Goal: Task Accomplishment & Management: Use online tool/utility

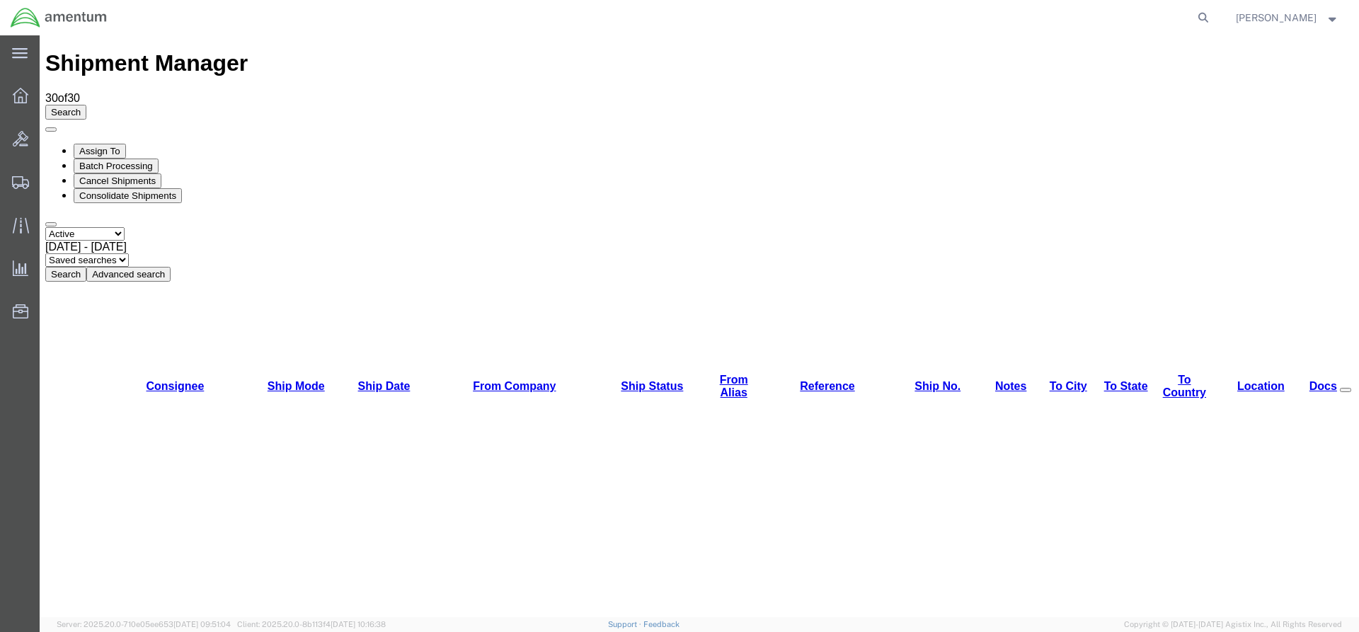
click at [86, 267] on button "Search" at bounding box center [65, 274] width 41 height 15
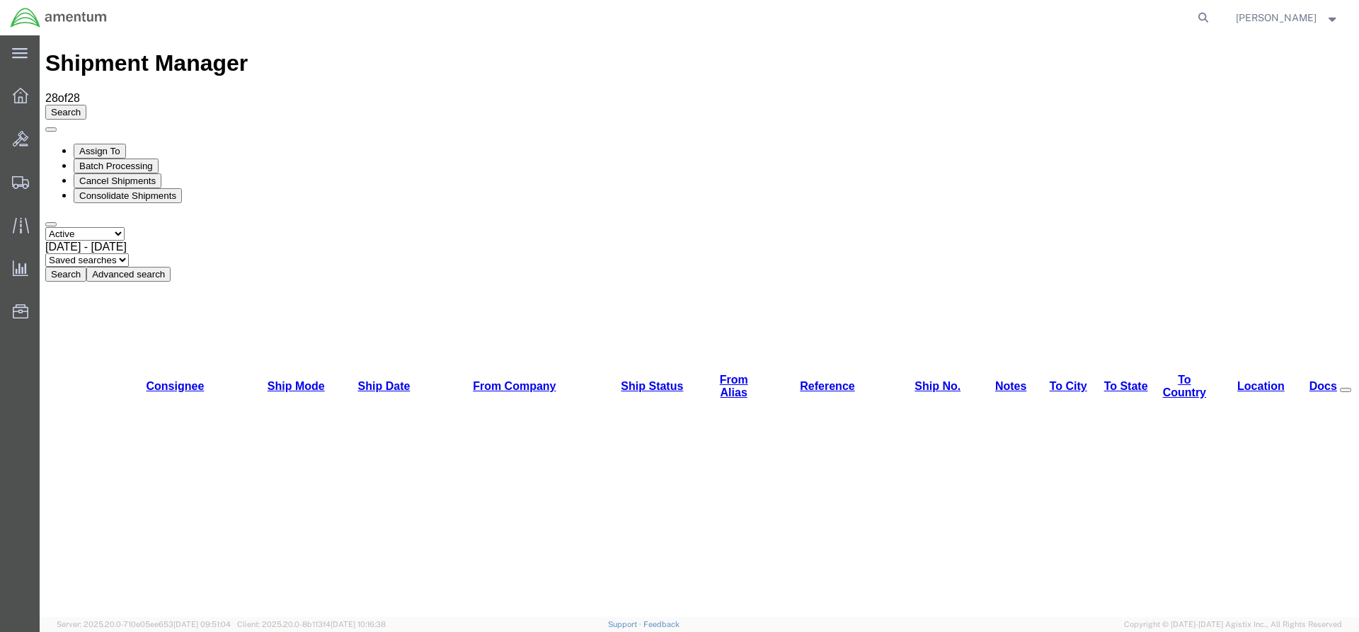
click at [86, 267] on button "Search" at bounding box center [65, 274] width 41 height 15
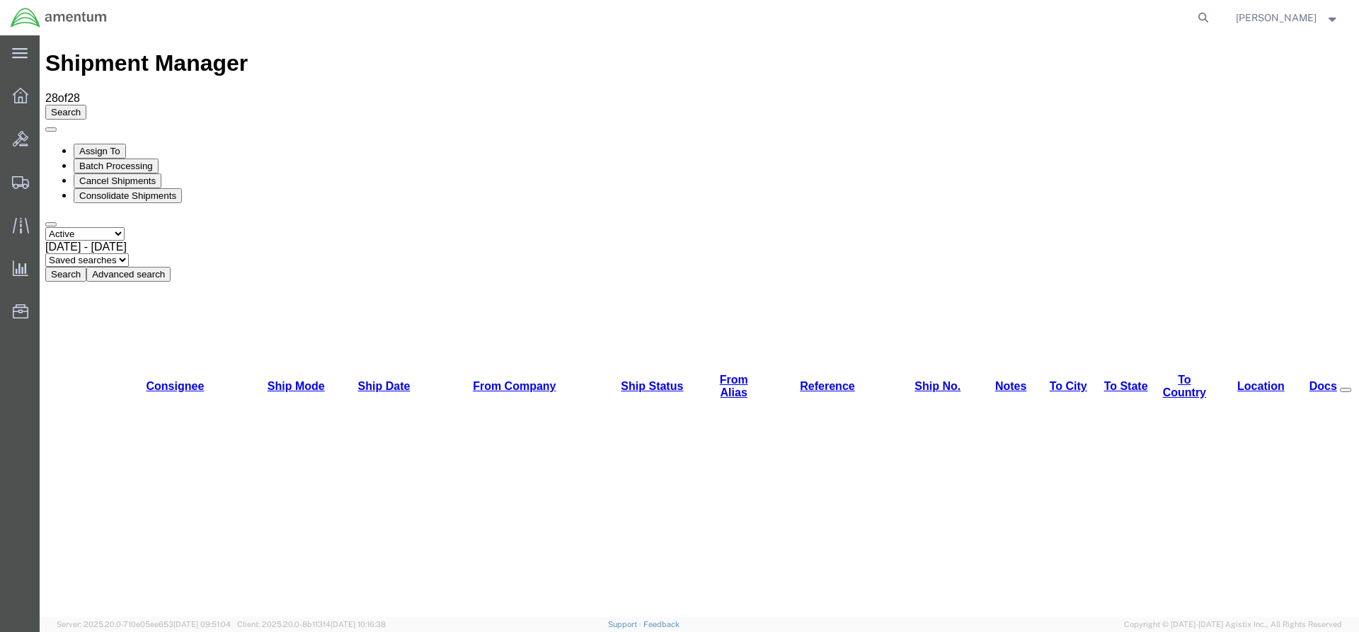
click at [86, 267] on button "Search" at bounding box center [65, 274] width 41 height 15
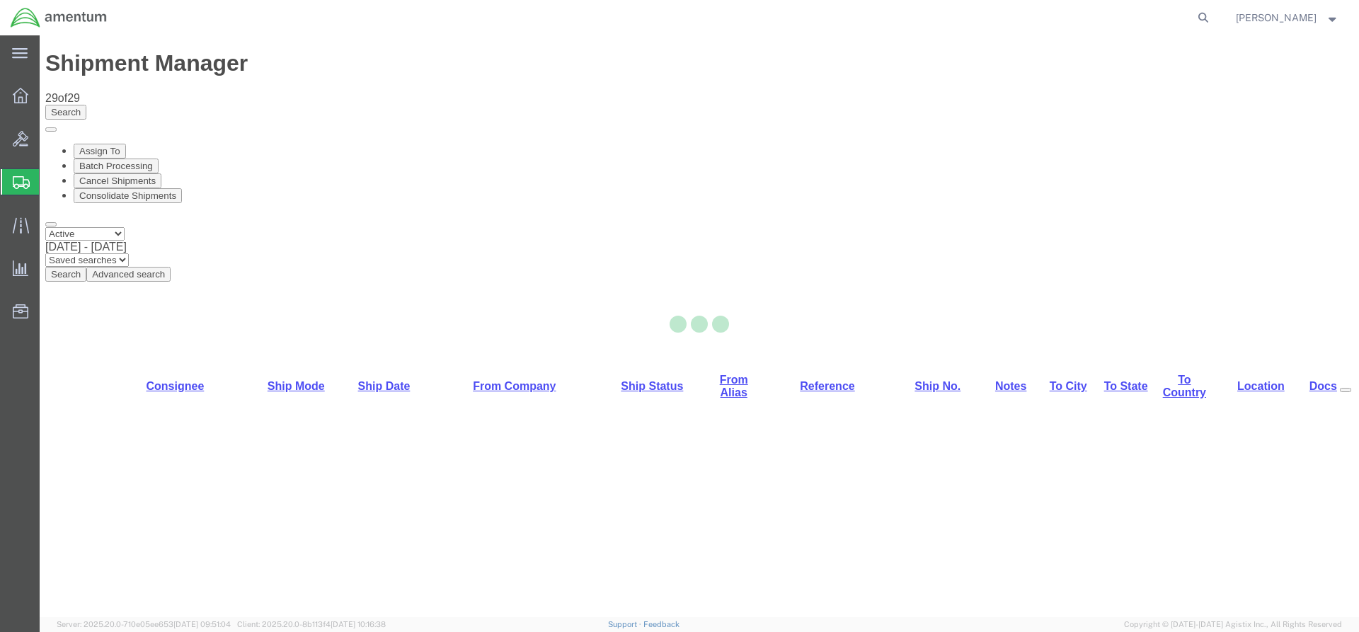
select select "42668"
select select "42682"
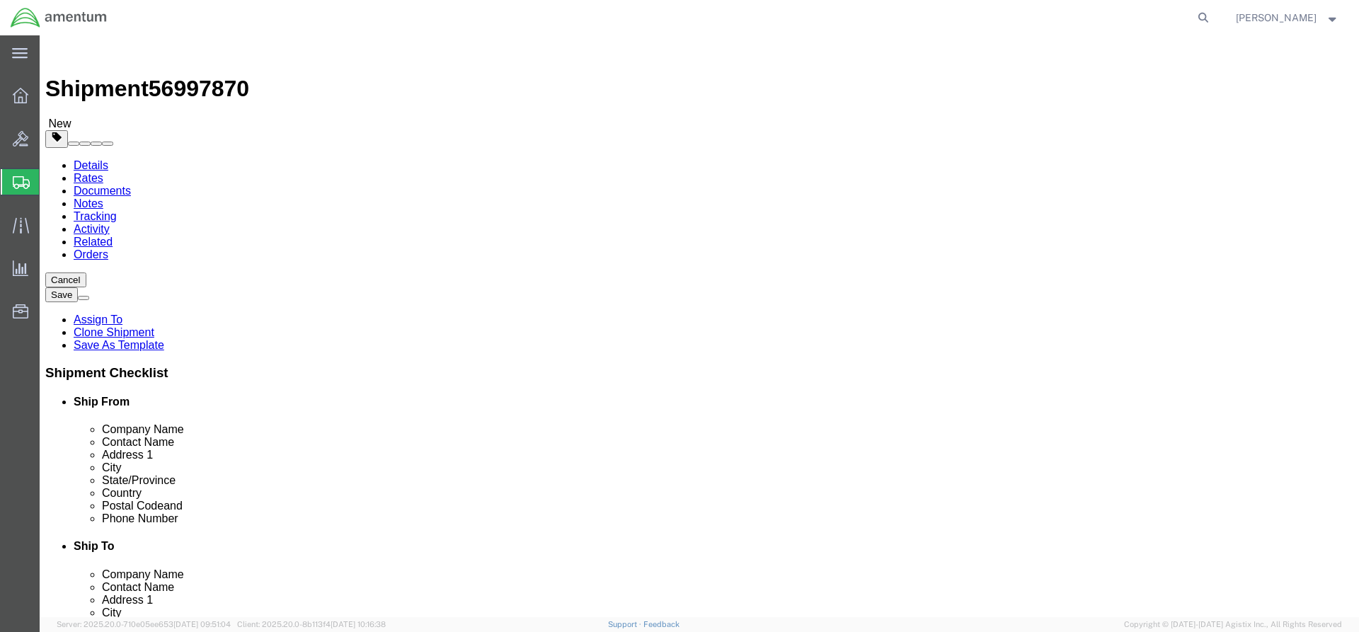
click link "Special Services"
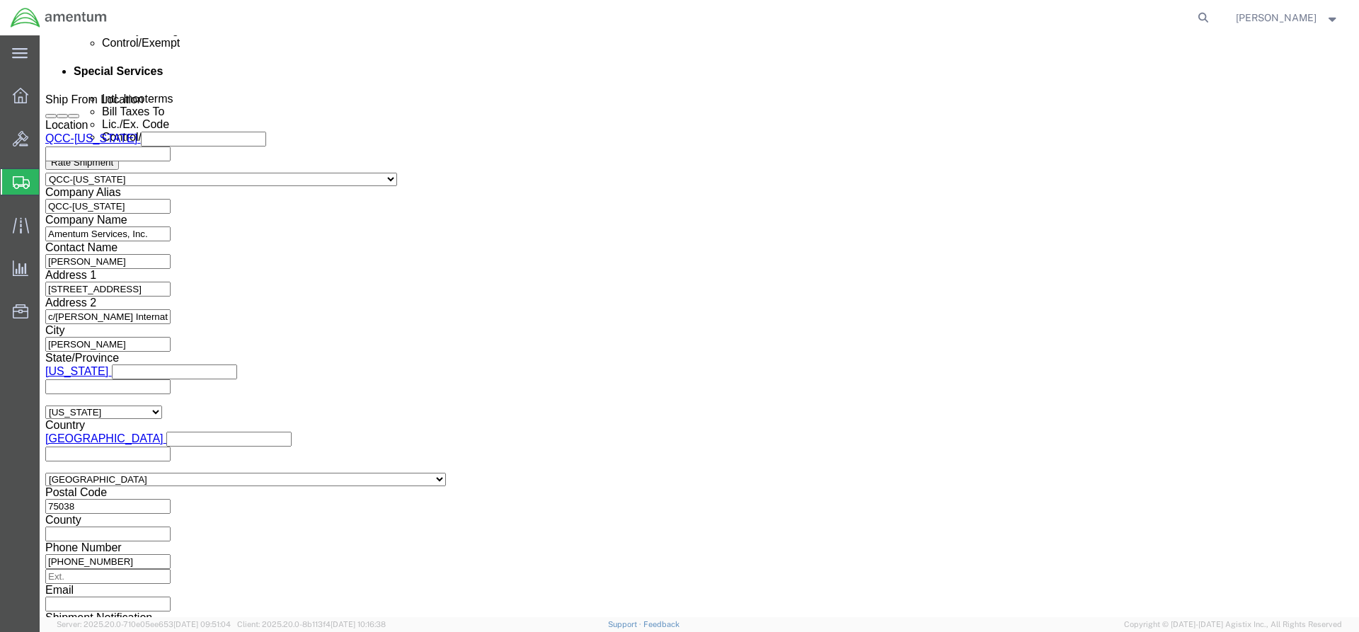
scroll to position [920, 0]
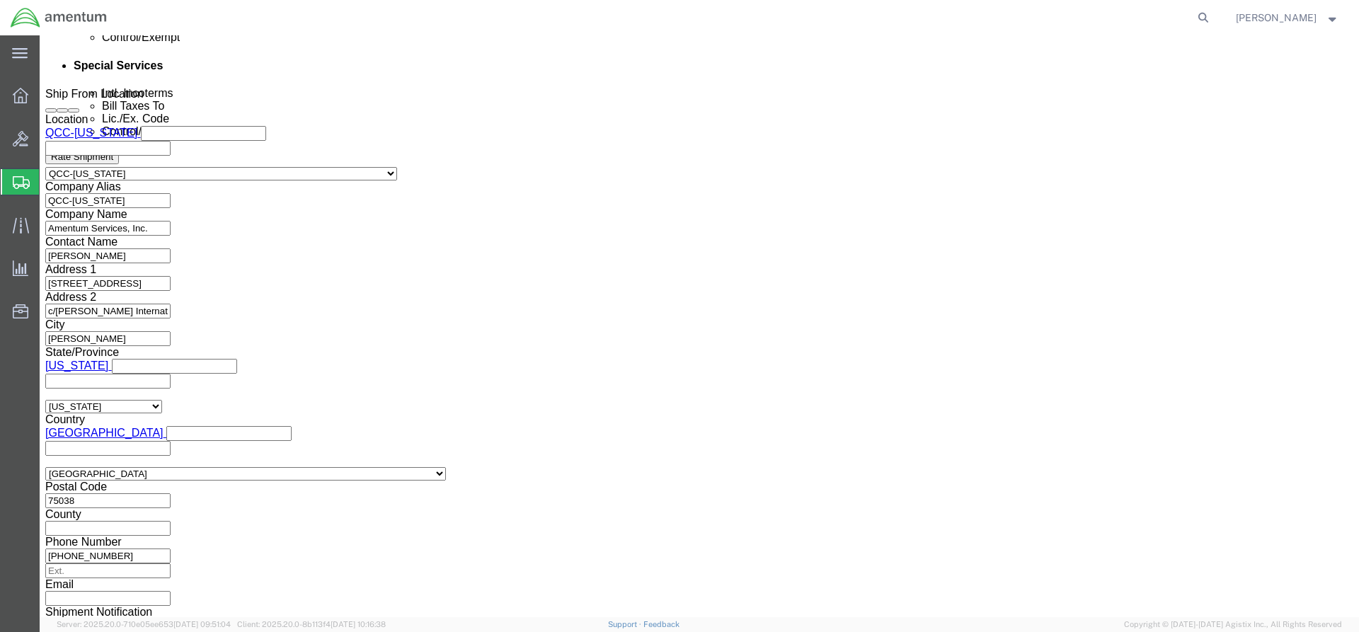
click select "Select AES-Direct EEI Carrier File EEI EEI Exempt"
select select "EXEM"
click select "Select AES-Direct EEI Carrier File EEI EEI Exempt"
drag, startPoint x: 741, startPoint y: 486, endPoint x: 686, endPoint y: 472, distance: 57.0
click div "EEI Information Select AES-Direct EEI Carrier File EEI EEI Exempt ITN Number 30…"
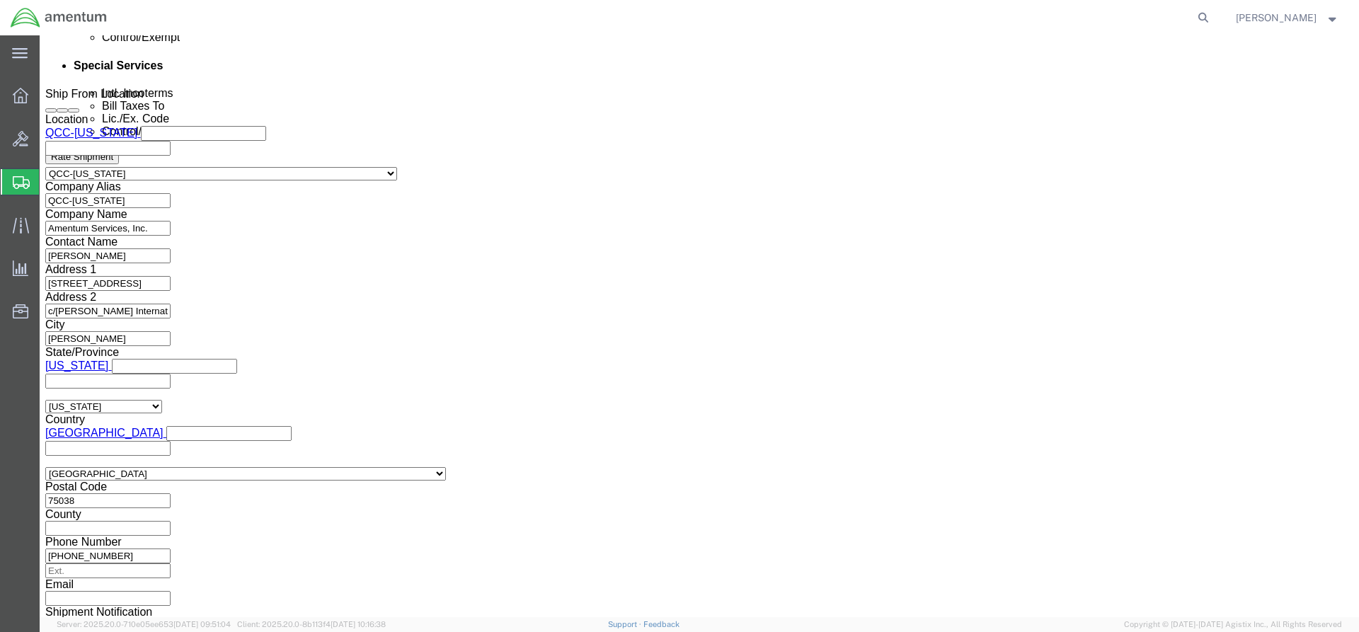
click select "Select ATF BIS DEA EPA FDA FTR ITAR OFAC Other (OPA)"
select select "FTR"
click select "Select ATF BIS DEA EPA FDA FTR ITAR OFAC Other (OPA)"
drag, startPoint x: 250, startPoint y: 493, endPoint x: 247, endPoint y: 476, distance: 17.2
click select "Select 30.2(d)(2) 30.36 30.37(a) 30.37(f) 30.37(g) 30.37(h) 30.37(i) 30.37(j) 3…"
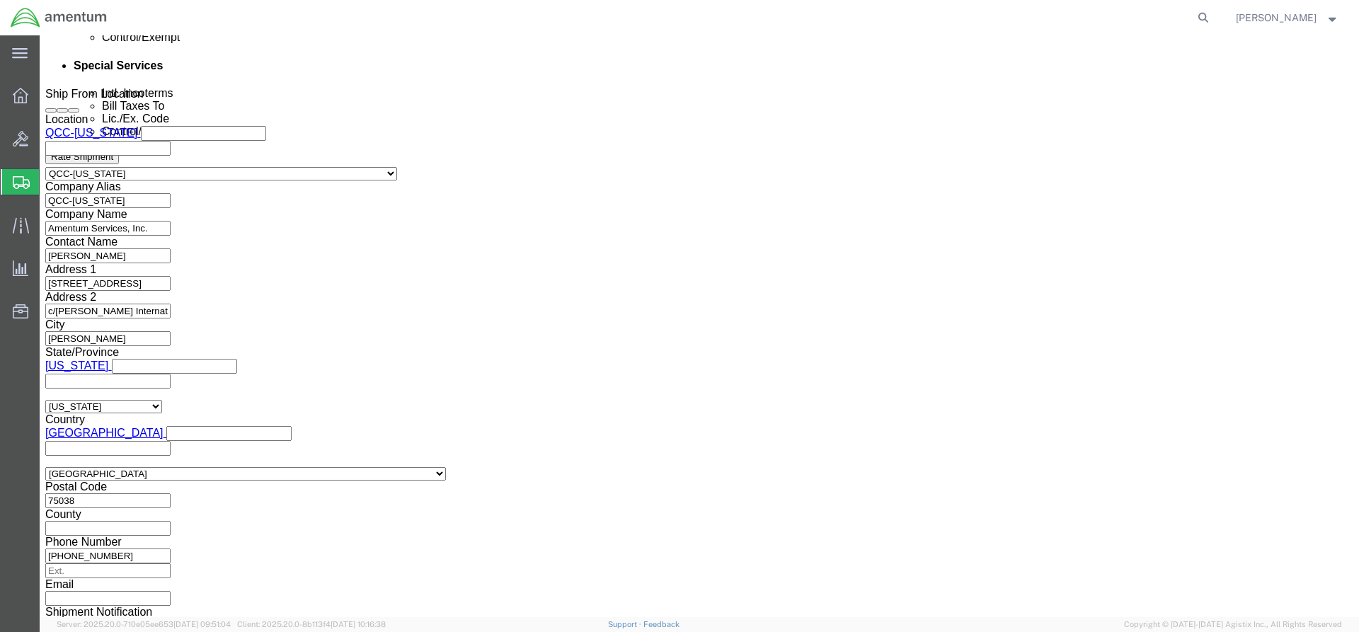
click select "Select 30.2(d)(2) 30.36 30.37(a) 30.37(f) 30.37(g) 30.37(h) 30.37(i) 30.37(j) 3…"
drag, startPoint x: 284, startPoint y: 488, endPoint x: 281, endPoint y: 476, distance: 12.4
click select "Select 30.2(d)(2) 30.36 30.37(a) 30.37(f) 30.37(g) 30.37(h) 30.37(i) 30.37(j) 3…"
select select "30.37(a)"
click select "Select 30.2(d)(2) 30.36 30.37(a) 30.37(f) 30.37(g) 30.37(h) 30.37(i) 30.37(j) 3…"
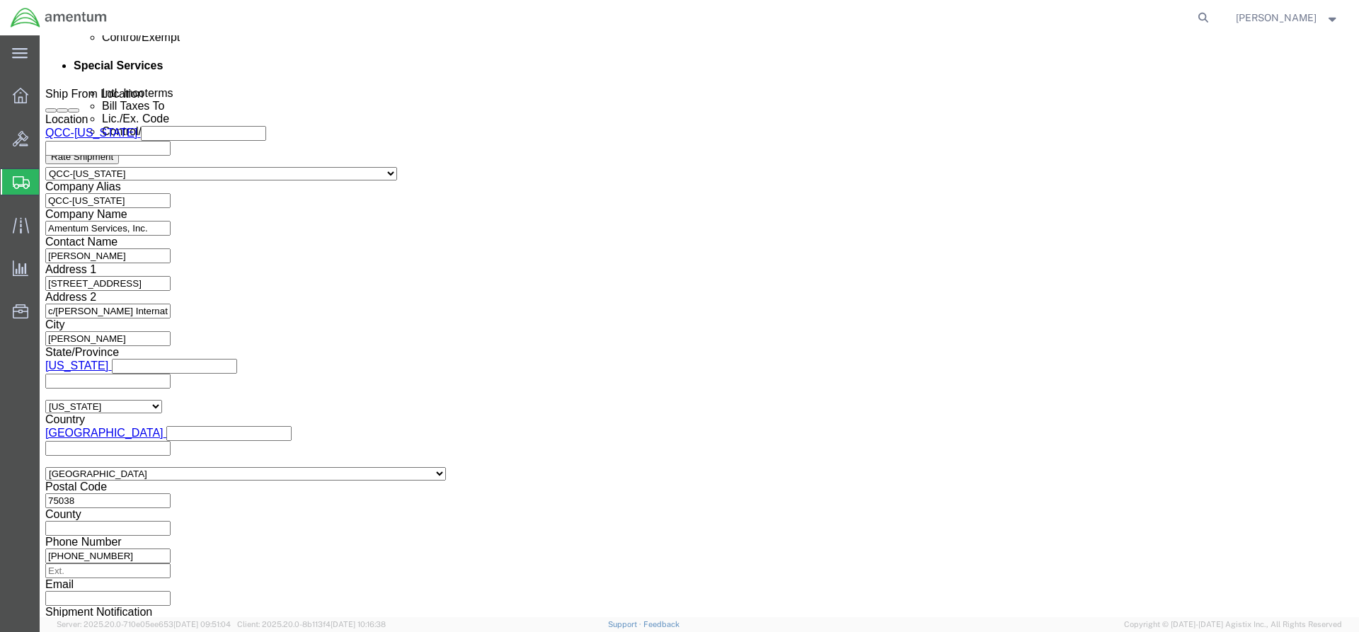
click button "Rate Shipment"
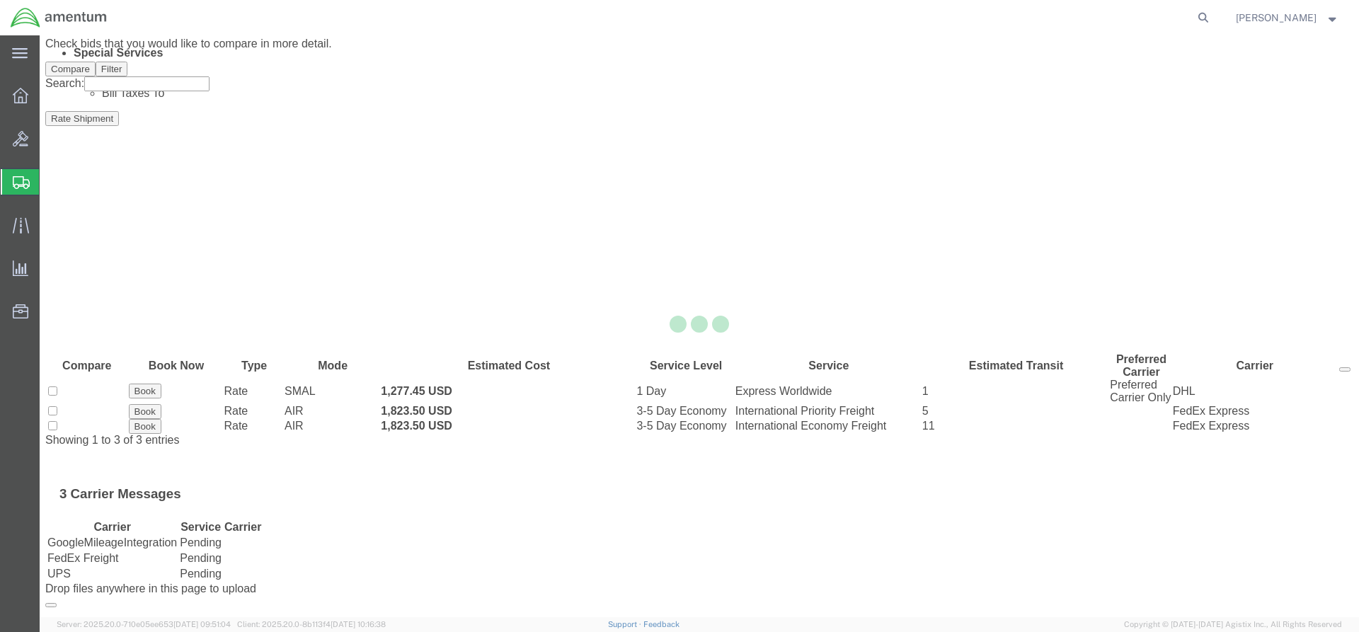
scroll to position [0, 0]
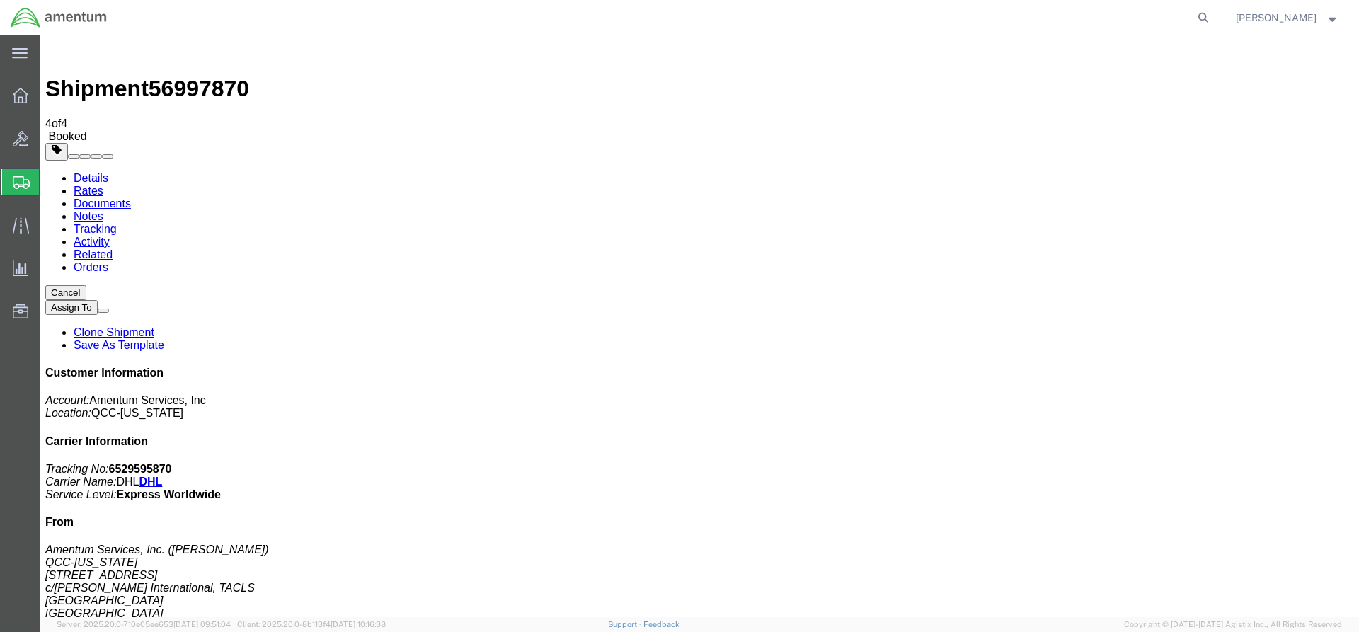
drag, startPoint x: 588, startPoint y: 275, endPoint x: 595, endPoint y: 286, distance: 13.0
drag, startPoint x: 20, startPoint y: 94, endPoint x: 35, endPoint y: 96, distance: 15.6
click at [21, 95] on icon at bounding box center [21, 96] width 16 height 16
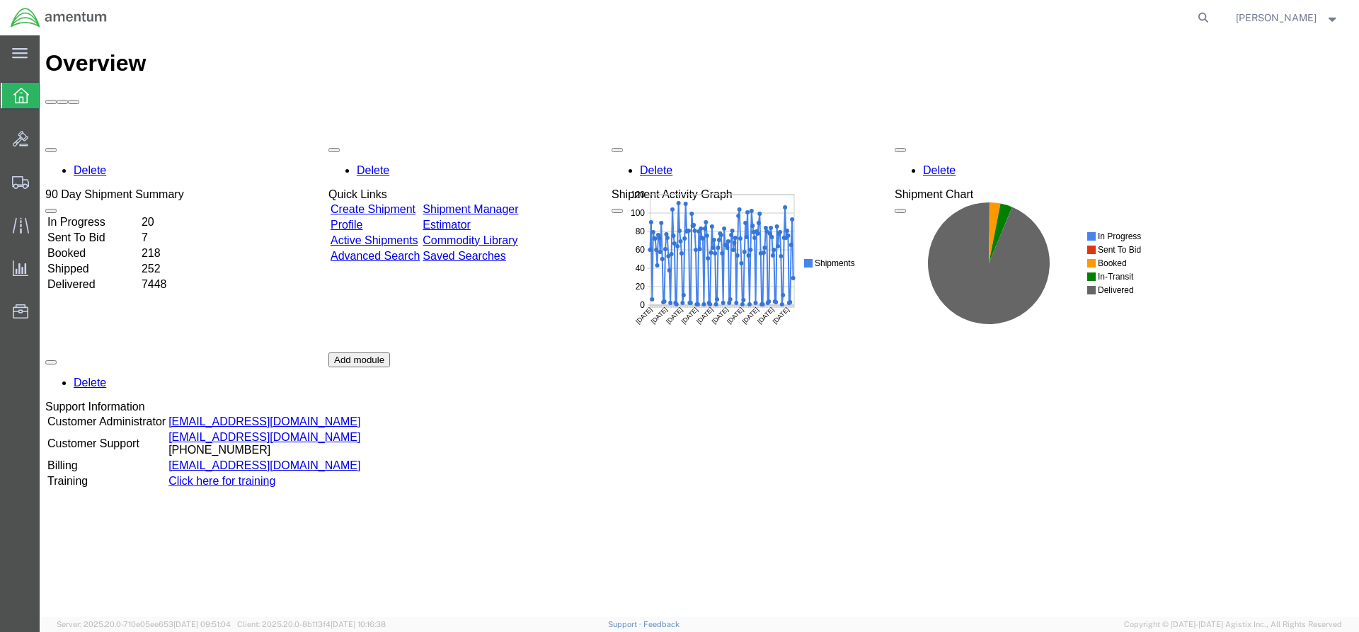
click at [502, 203] on link "Shipment Manager" at bounding box center [471, 209] width 96 height 12
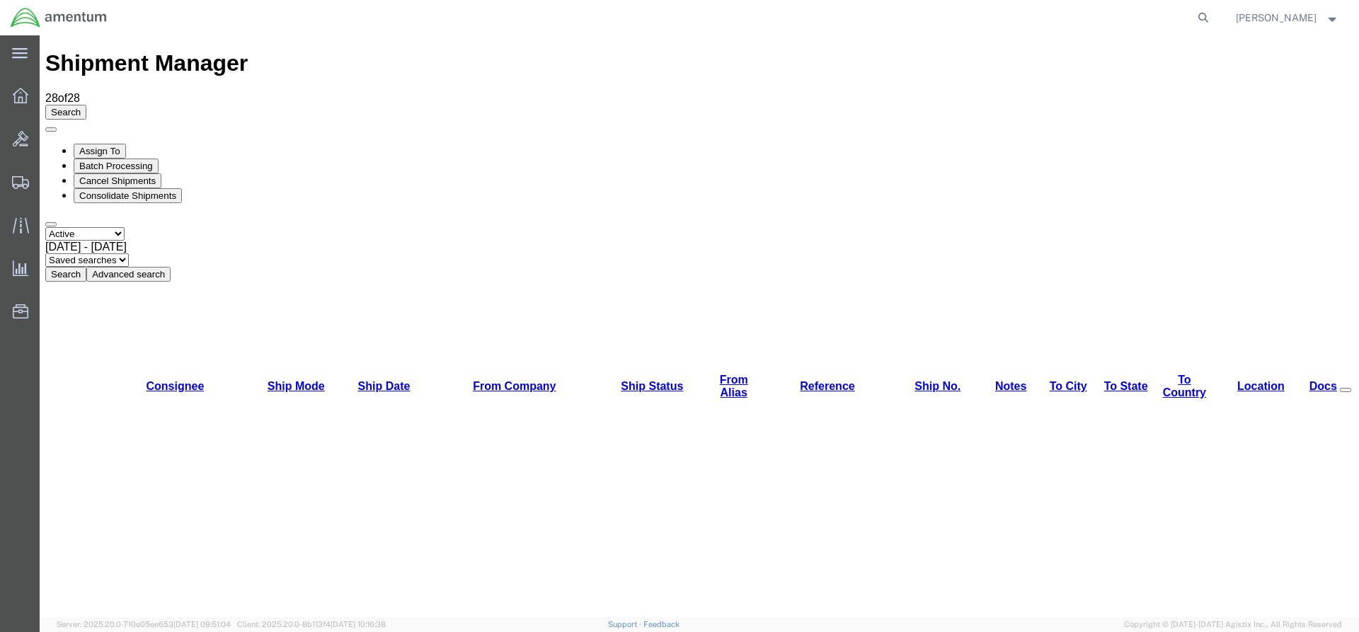
click at [86, 267] on button "Search" at bounding box center [65, 274] width 41 height 15
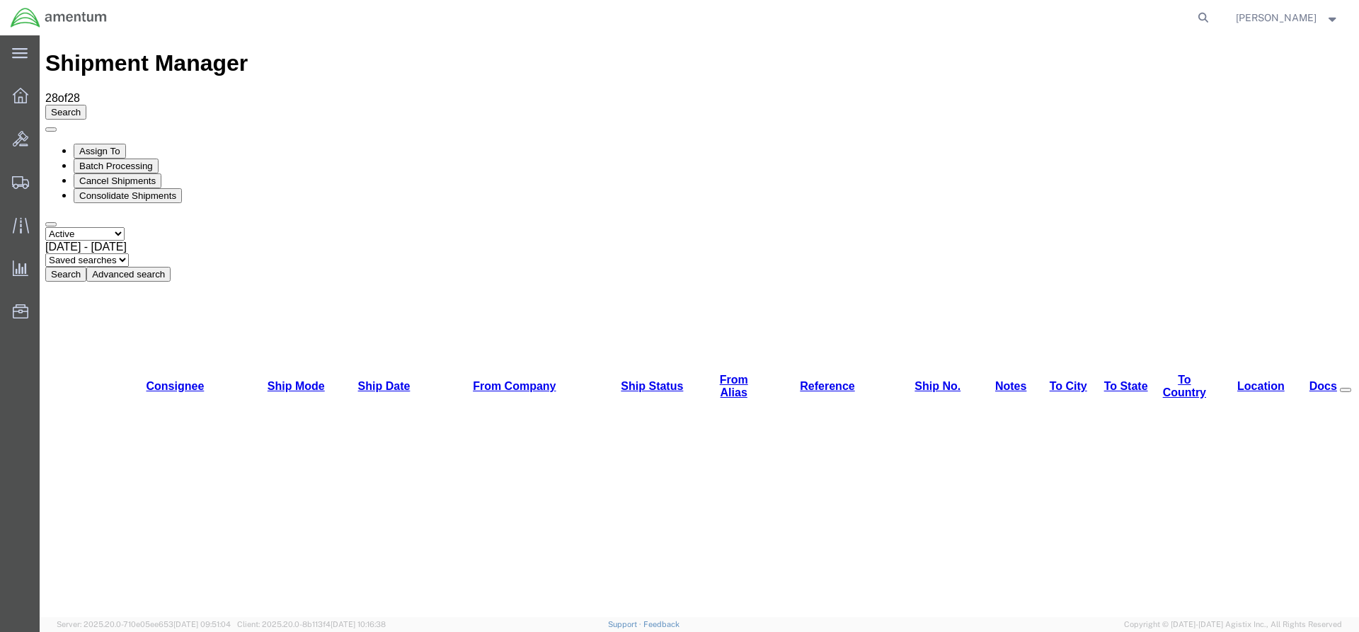
click at [86, 267] on button "Search" at bounding box center [65, 274] width 41 height 15
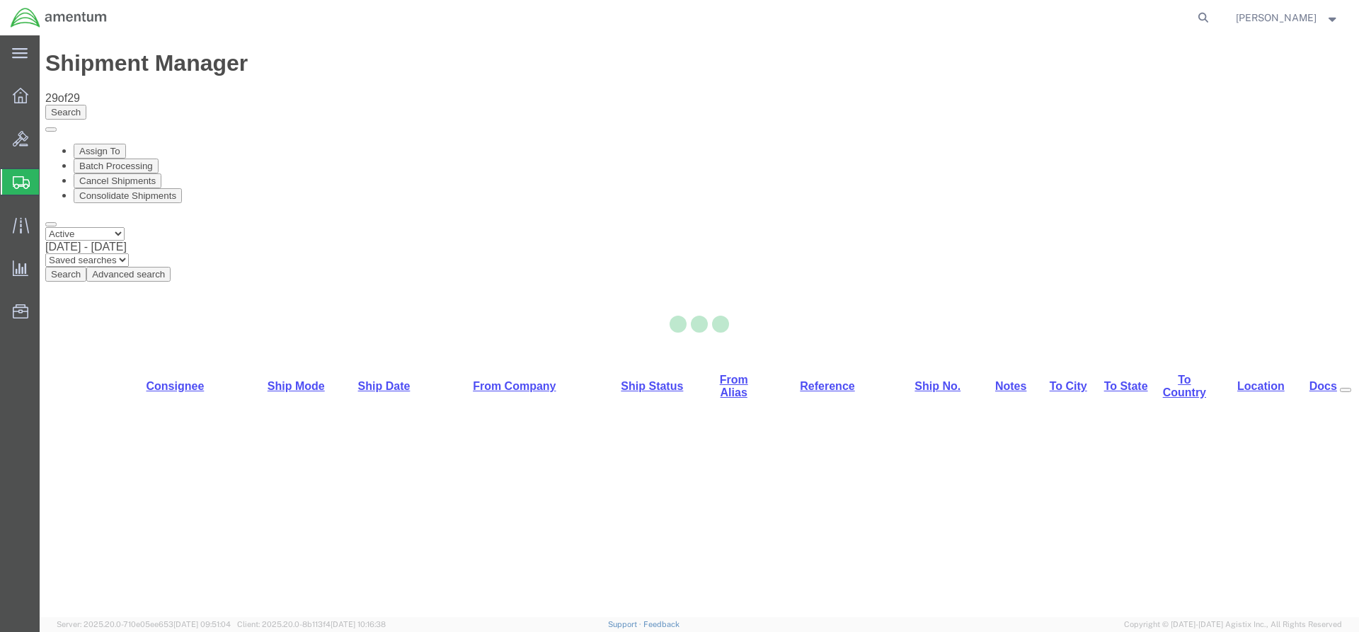
select select "42668"
select select "42735"
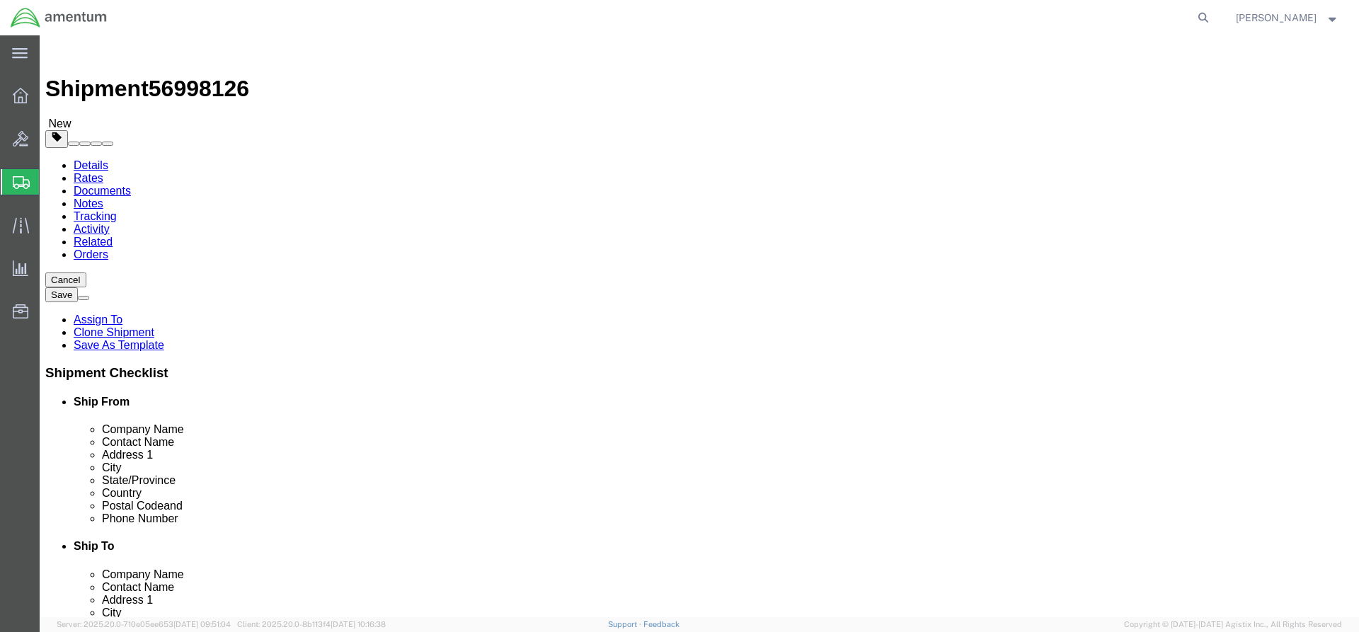
click button "Rate Shipment"
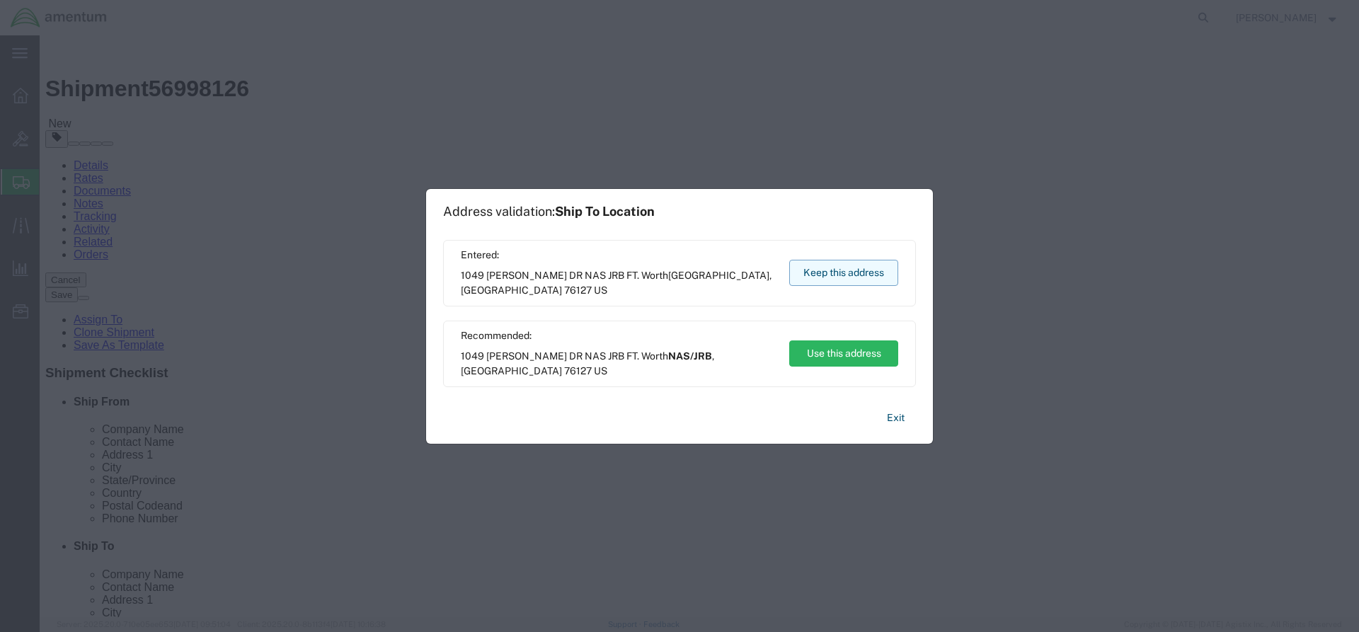
click at [813, 282] on button "Keep this address" at bounding box center [843, 273] width 109 height 26
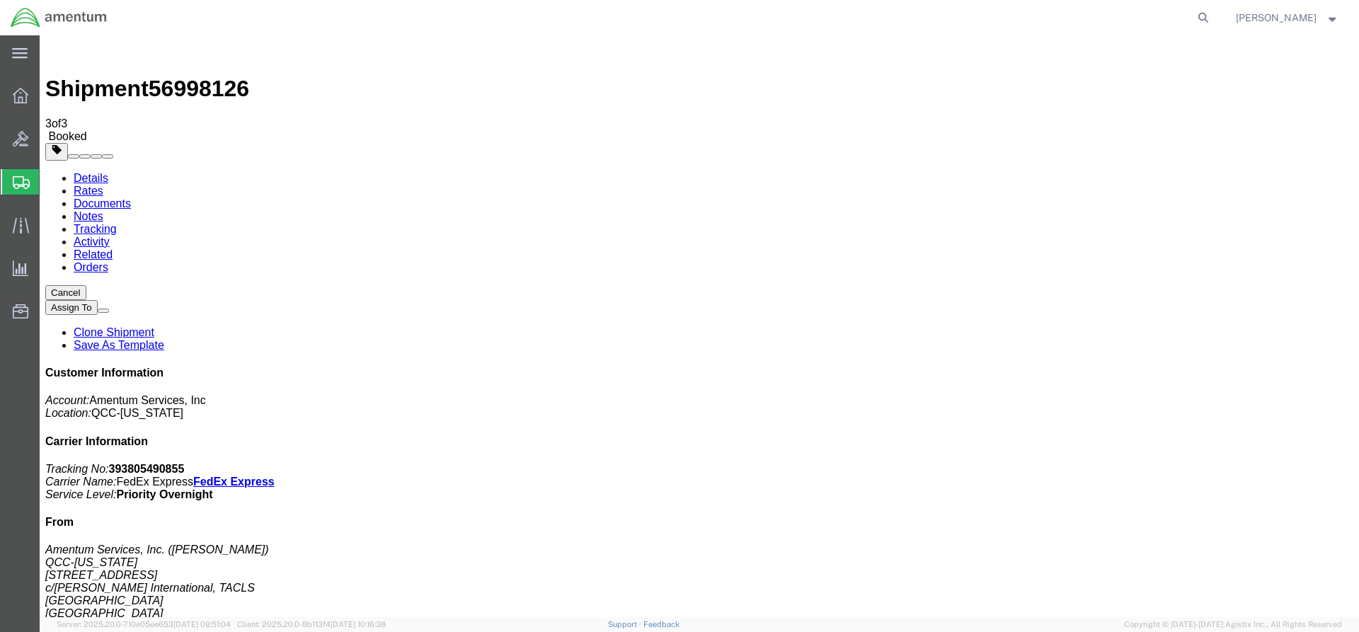
drag, startPoint x: 505, startPoint y: 248, endPoint x: 563, endPoint y: 252, distance: 58.2
copy td "393805490855"
drag, startPoint x: 65, startPoint y: 292, endPoint x: 591, endPoint y: 248, distance: 527.8
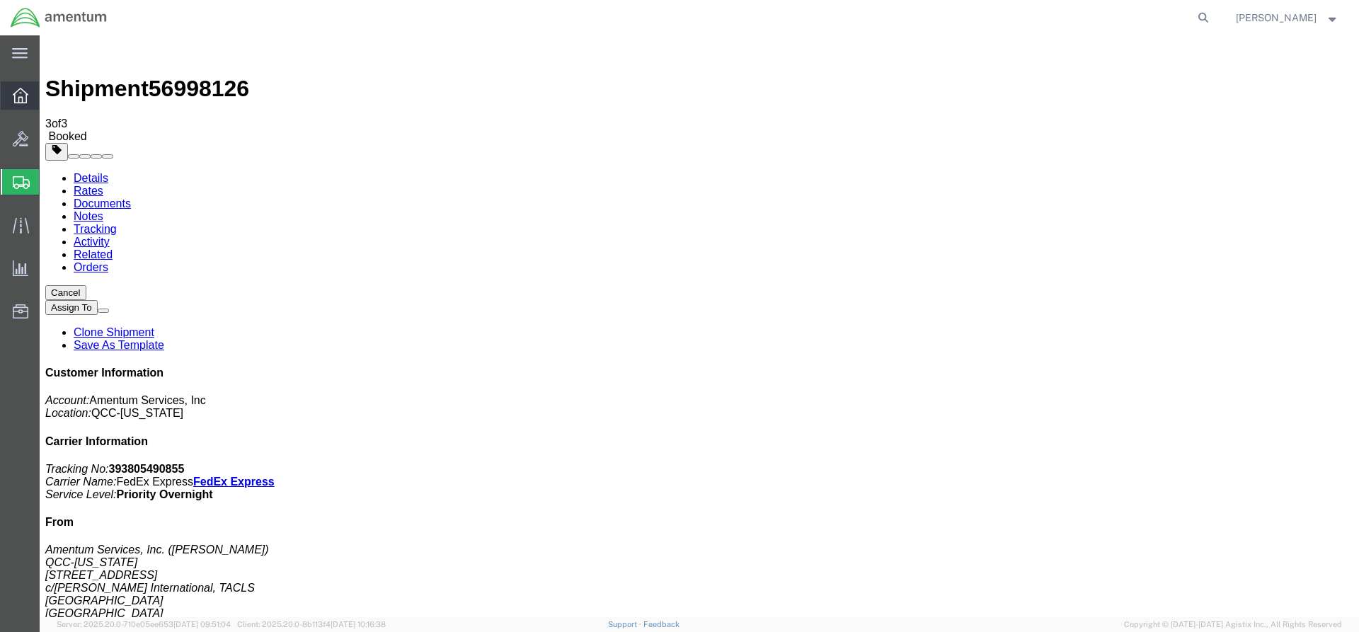
click at [21, 96] on icon at bounding box center [21, 96] width 16 height 16
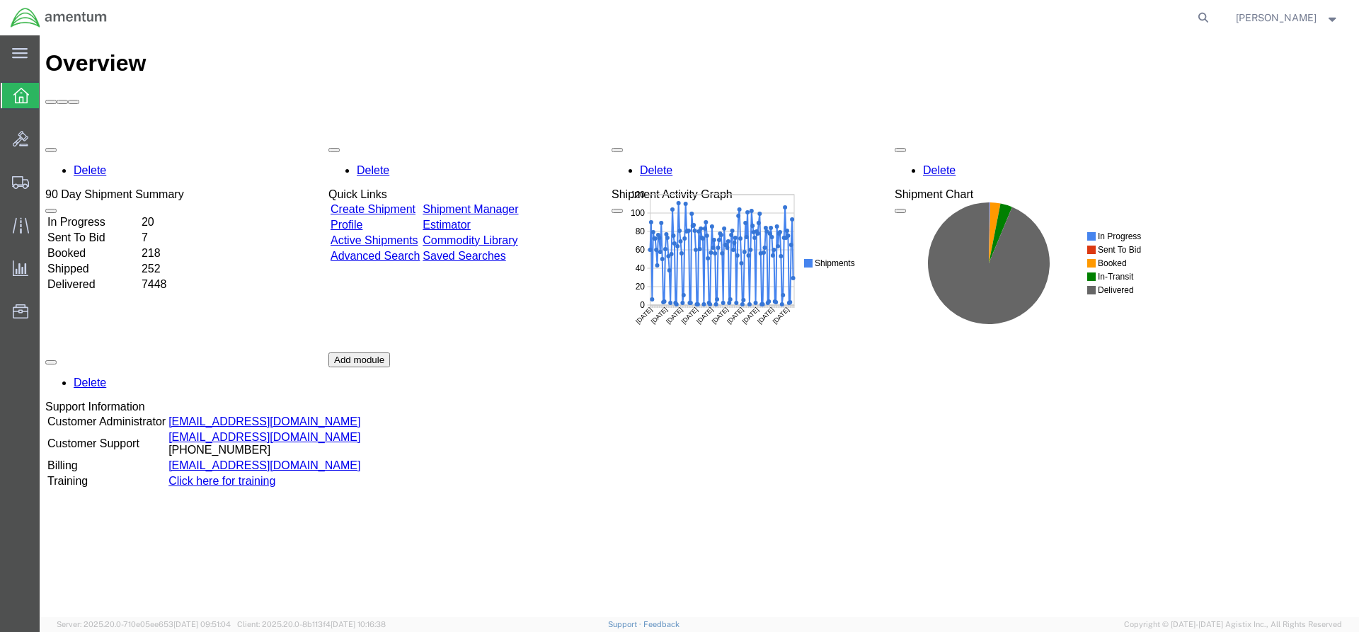
click at [518, 203] on link "Shipment Manager" at bounding box center [471, 209] width 96 height 12
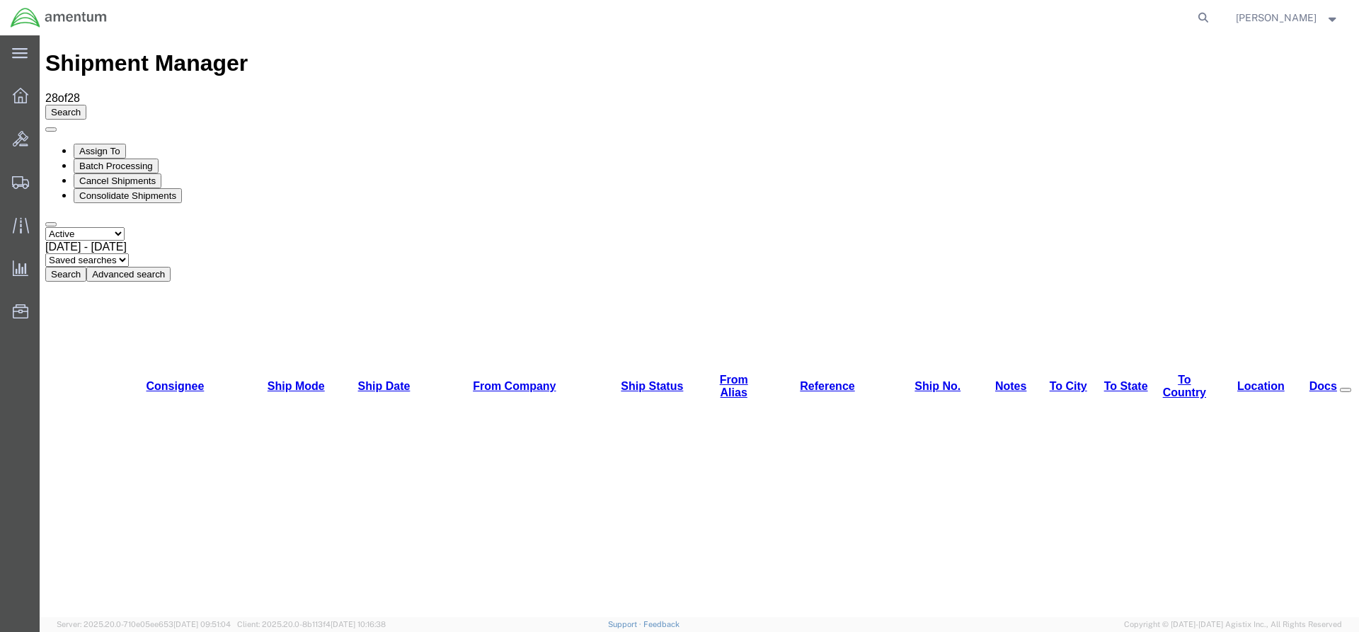
drag, startPoint x: 654, startPoint y: 69, endPoint x: 568, endPoint y: 88, distance: 87.8
drag, startPoint x: 568, startPoint y: 88, endPoint x: 439, endPoint y: 100, distance: 130.1
click at [86, 267] on button "Search" at bounding box center [65, 274] width 41 height 15
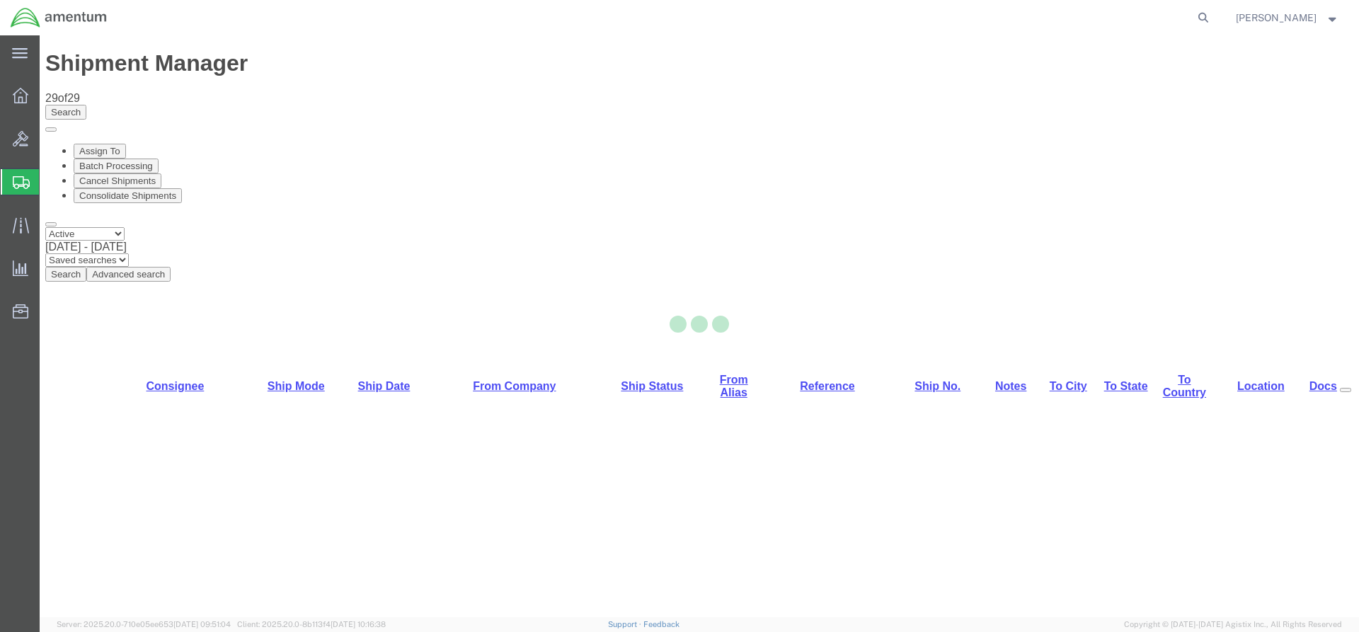
select select "42668"
select select "42706"
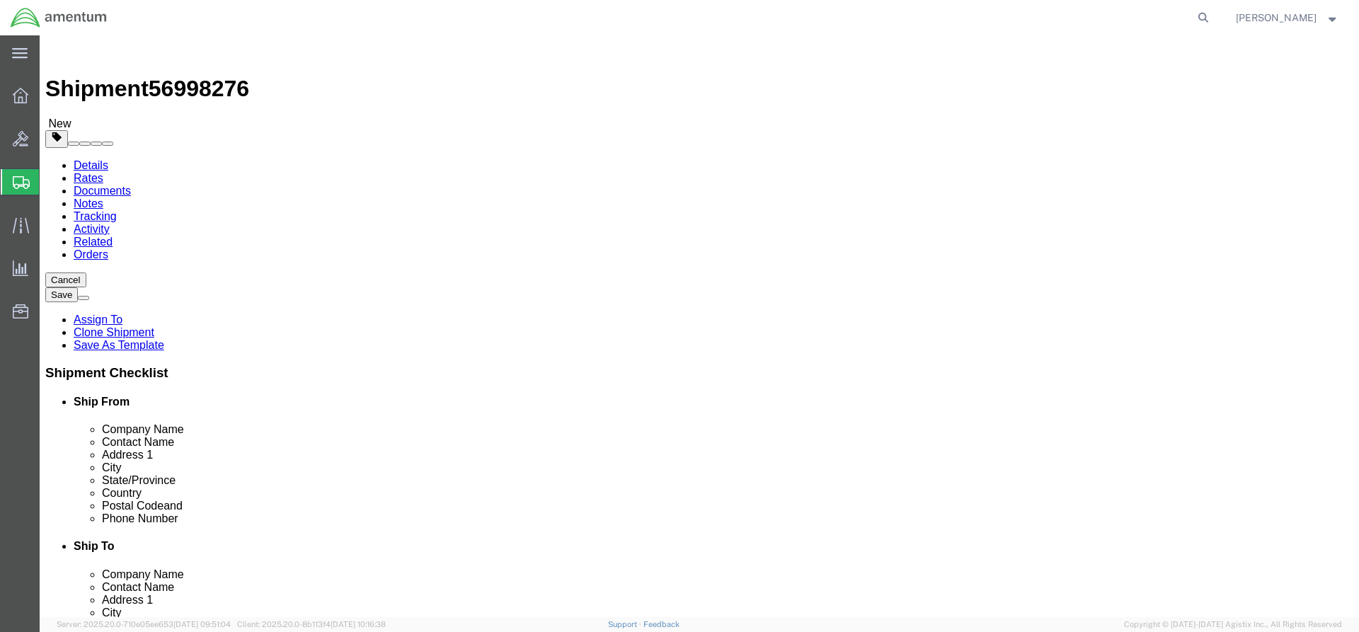
click button "Rate Shipment"
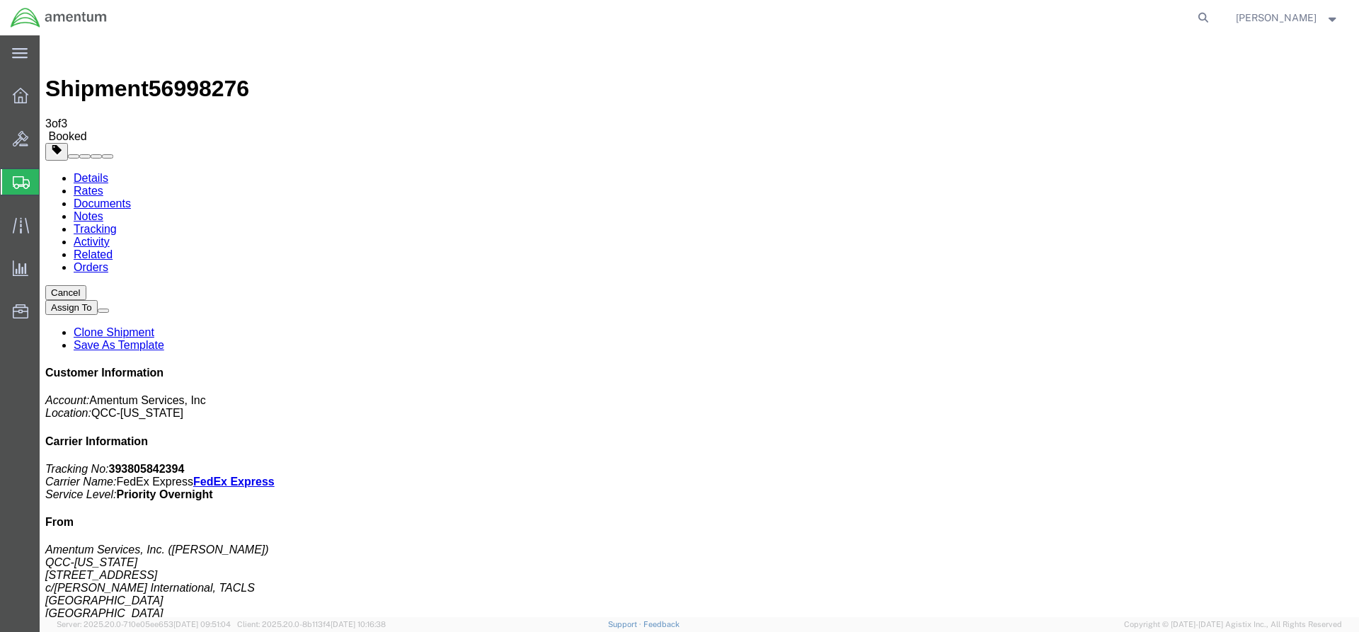
drag, startPoint x: 505, startPoint y: 256, endPoint x: 571, endPoint y: 253, distance: 65.2
copy td "393805842394"
drag, startPoint x: 595, startPoint y: 252, endPoint x: 45, endPoint y: 176, distance: 555.4
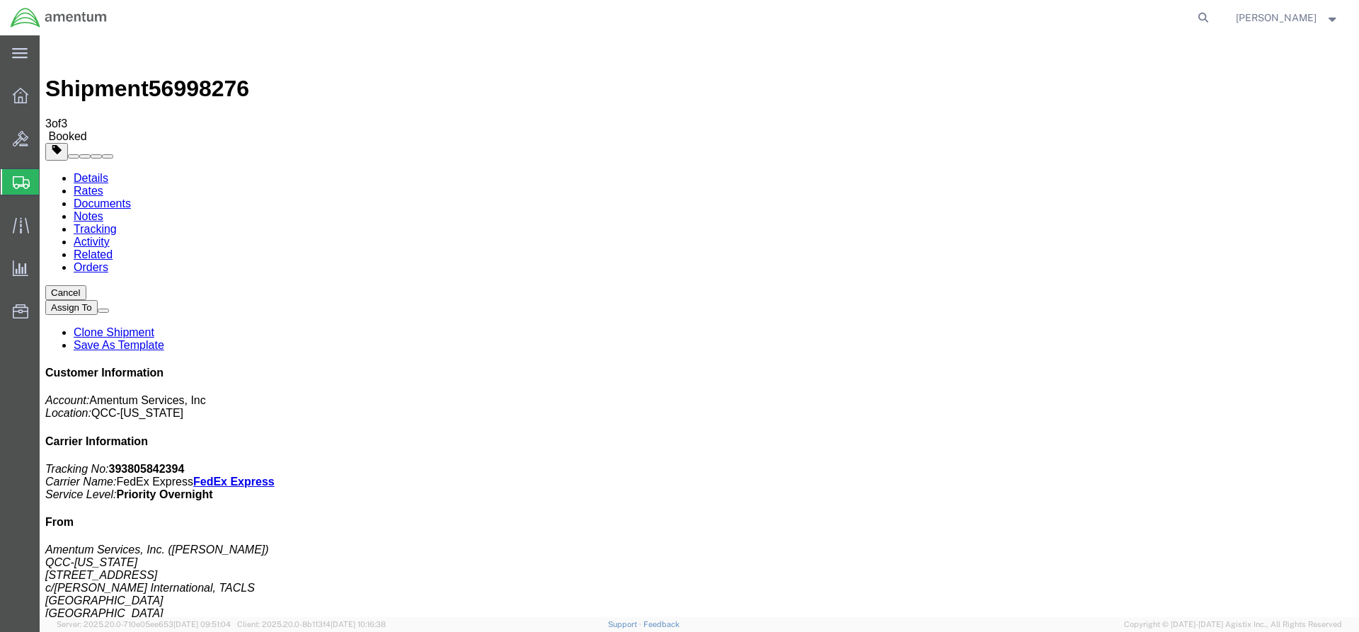
click at [25, 88] on icon at bounding box center [21, 96] width 16 height 16
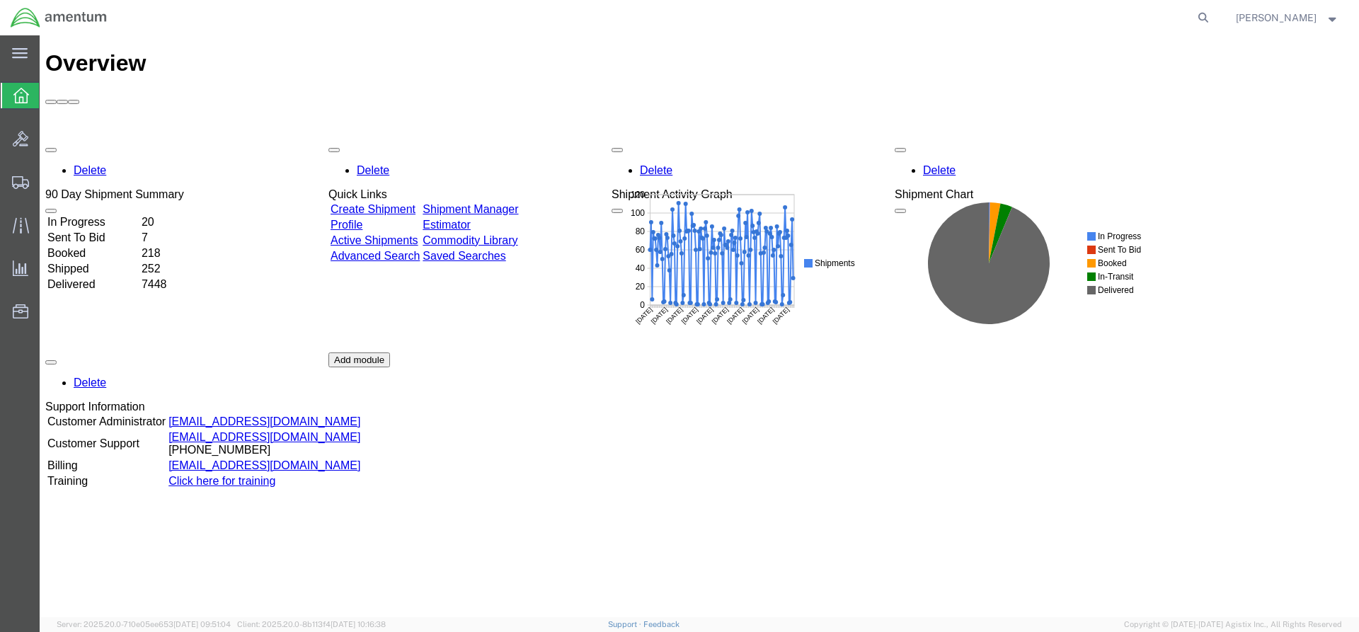
click at [484, 203] on link "Shipment Manager" at bounding box center [471, 209] width 96 height 12
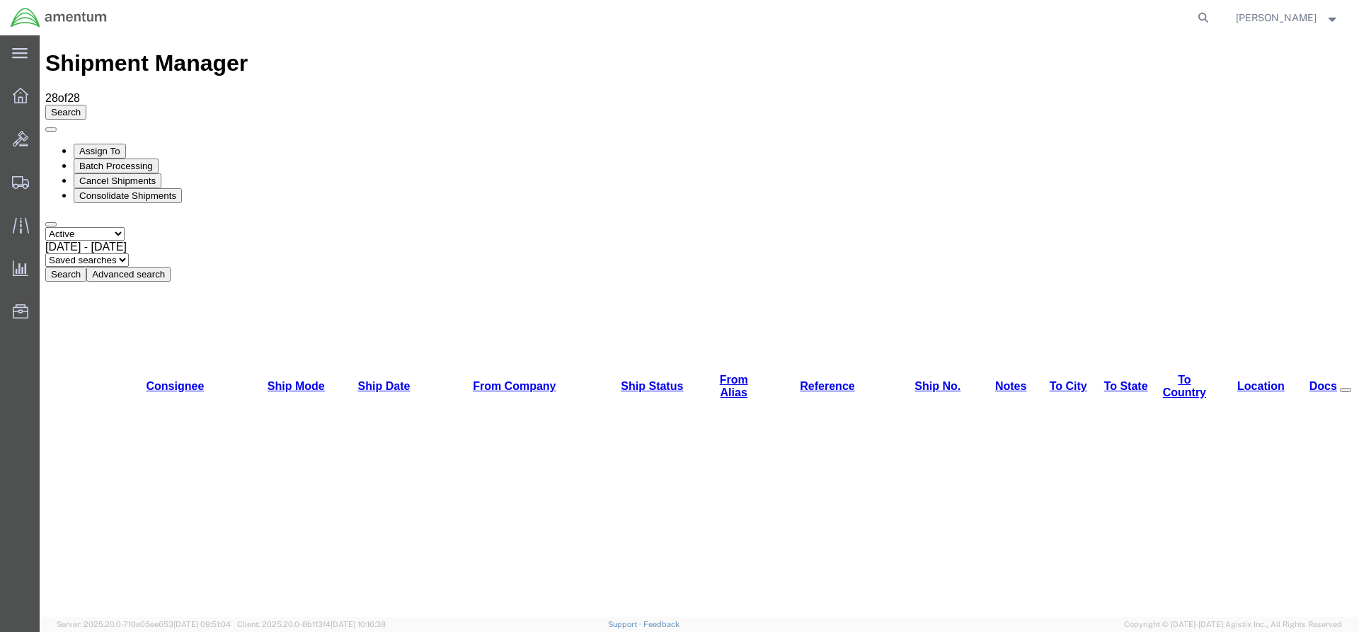
click at [86, 267] on button "Search" at bounding box center [65, 274] width 41 height 15
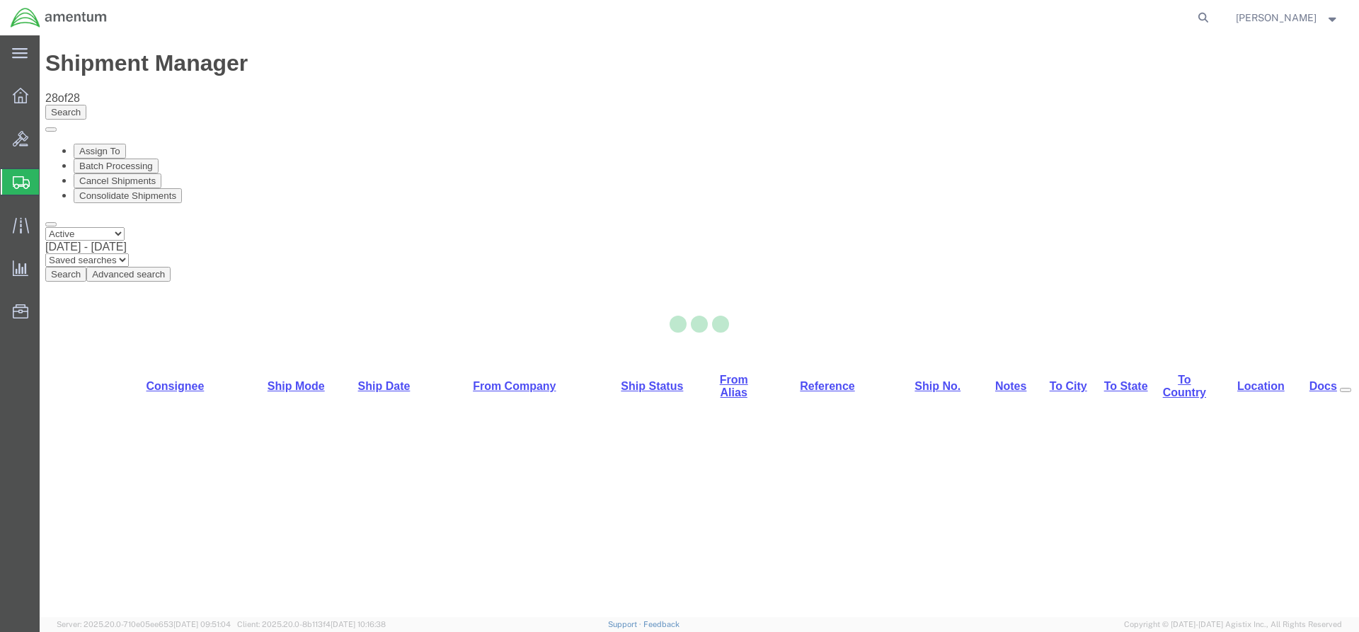
select select "42668"
select select "42727"
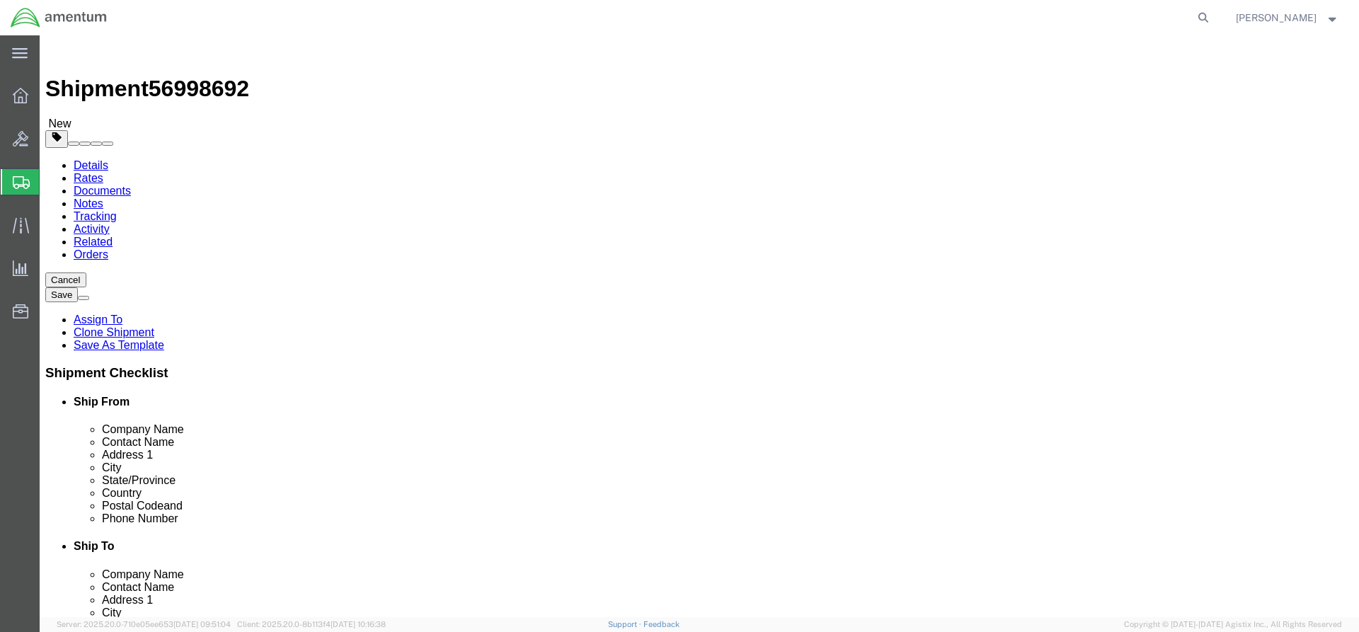
click button "Rate Shipment"
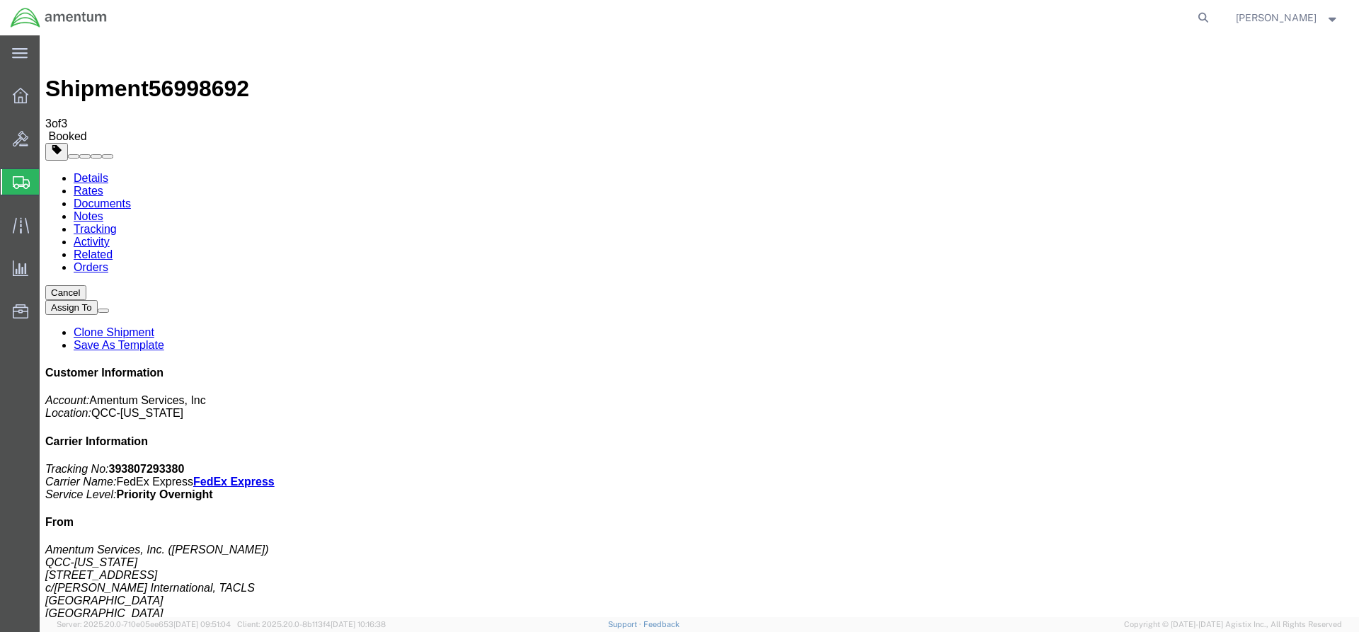
drag, startPoint x: 505, startPoint y: 253, endPoint x: 576, endPoint y: 255, distance: 70.8
copy td "393807293380"
drag, startPoint x: 46, startPoint y: 273, endPoint x: 594, endPoint y: 252, distance: 548.4
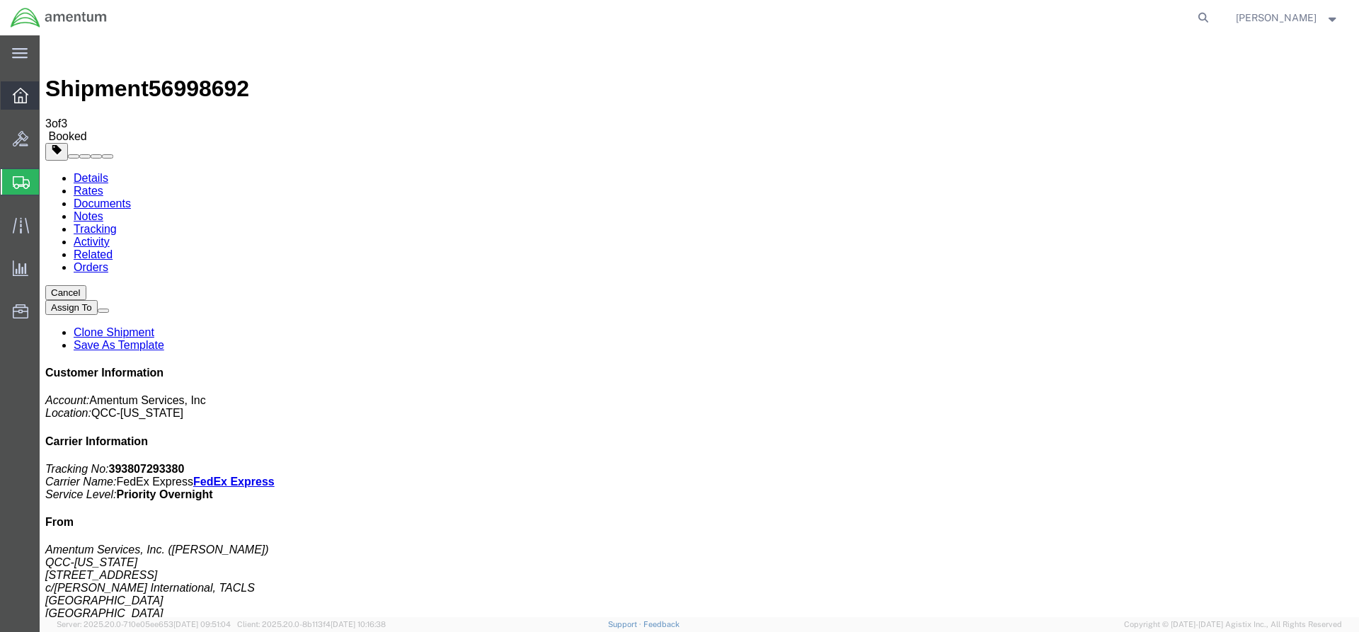
click at [49, 96] on span "Overview" at bounding box center [44, 95] width 10 height 28
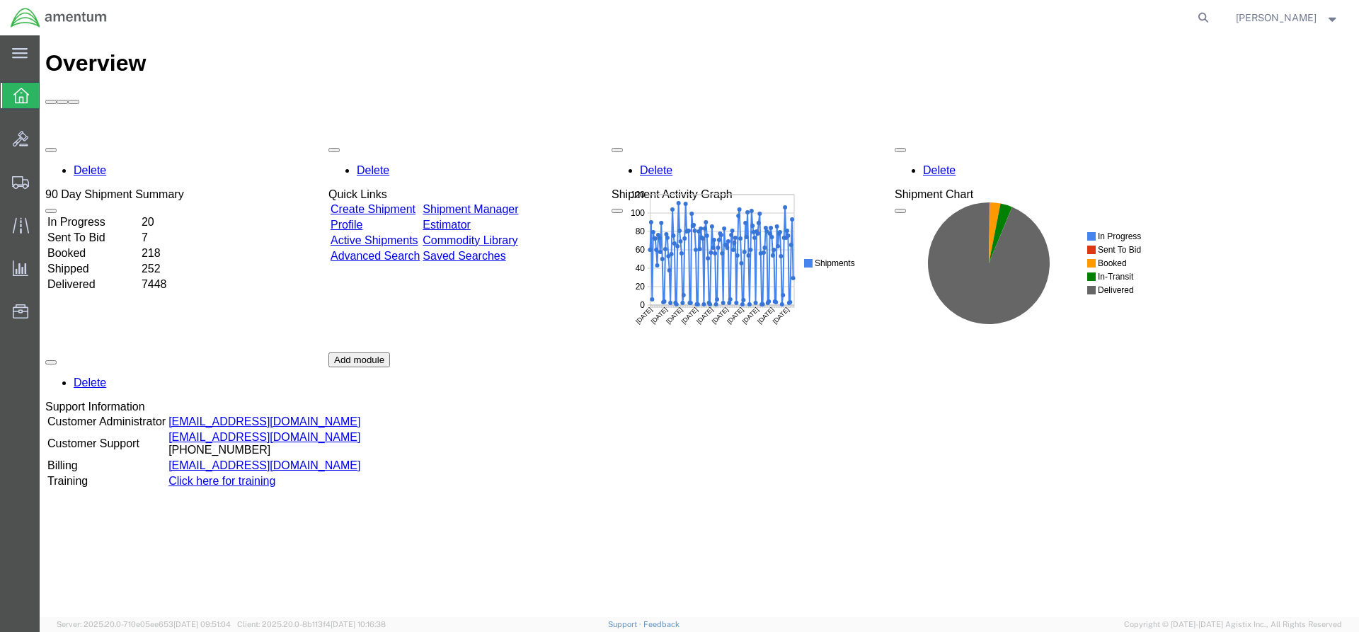
click at [488, 203] on link "Shipment Manager" at bounding box center [471, 209] width 96 height 12
